Goal: Task Accomplishment & Management: Use online tool/utility

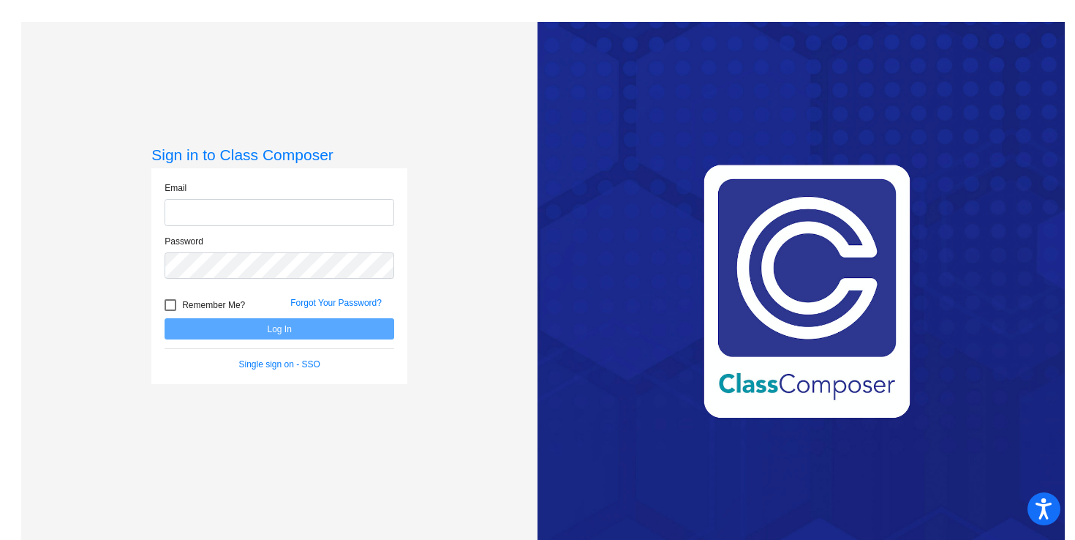
type input "[EMAIL_ADDRESS][DOMAIN_NAME]"
click at [253, 331] on button "Log In" at bounding box center [280, 328] width 230 height 21
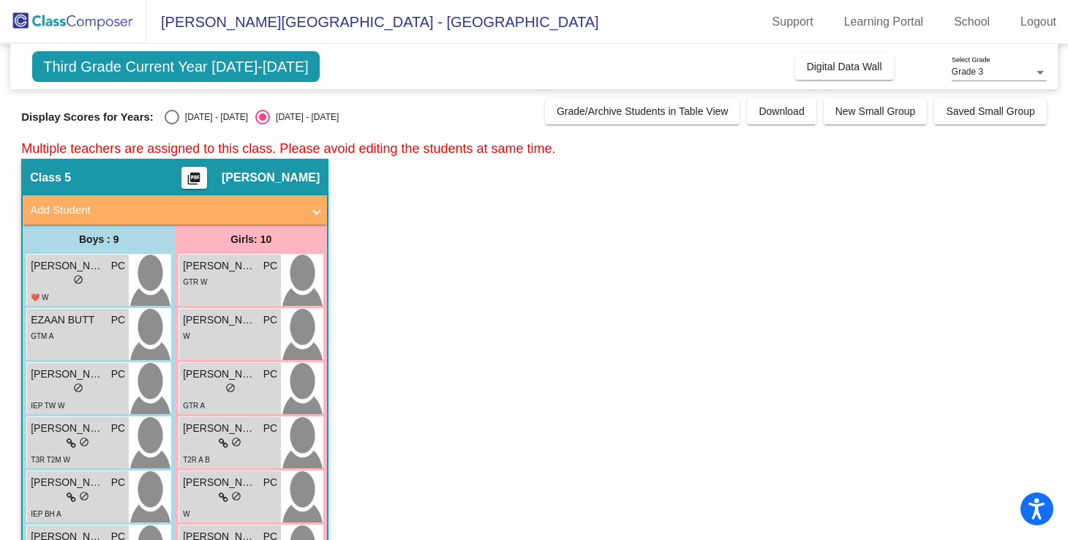
click at [167, 119] on div "Select an option" at bounding box center [172, 117] width 15 height 15
click at [171, 124] on input "[DATE] - [DATE]" at bounding box center [171, 124] width 1 height 1
radio input "true"
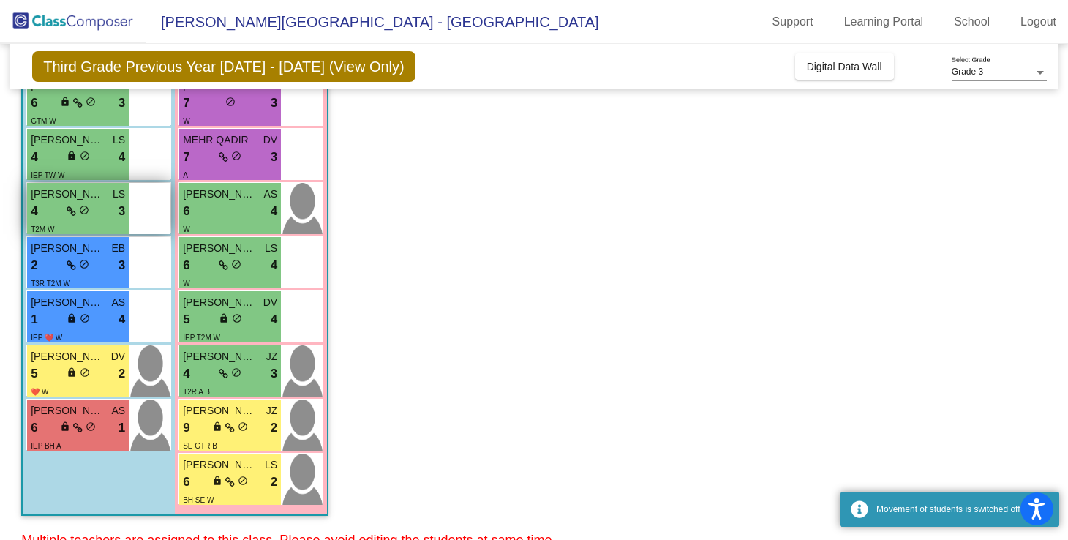
scroll to position [300, 0]
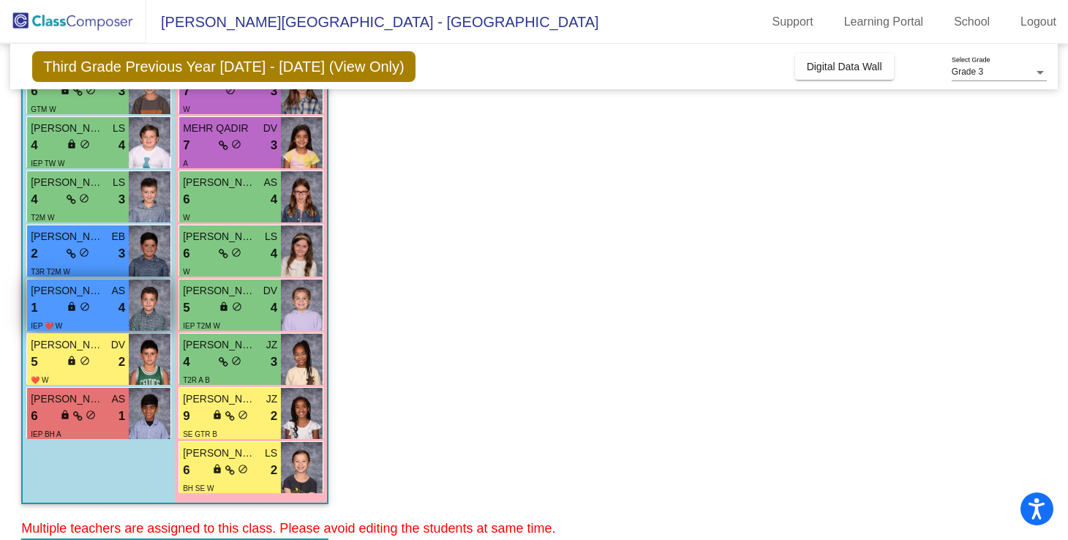
click at [107, 302] on div "1 lock do_not_disturb_alt 4" at bounding box center [78, 307] width 94 height 19
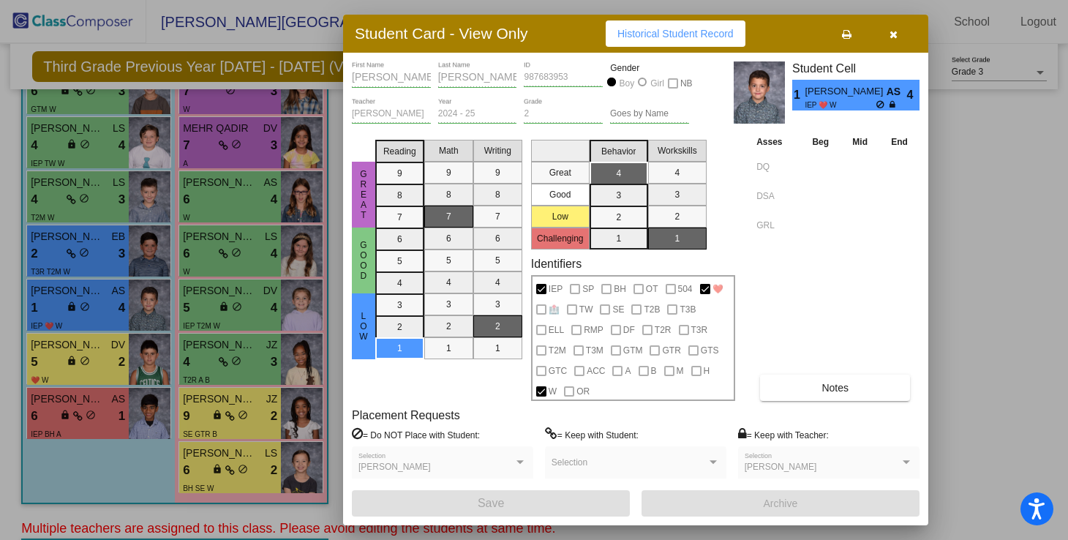
click at [889, 36] on icon "button" at bounding box center [893, 34] width 8 height 10
